Goal: Check status

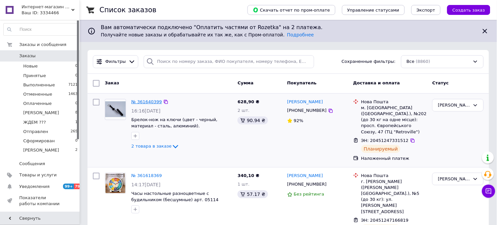
click at [150, 100] on link "№ 361640399" at bounding box center [146, 101] width 30 height 5
